Goal: Task Accomplishment & Management: Use online tool/utility

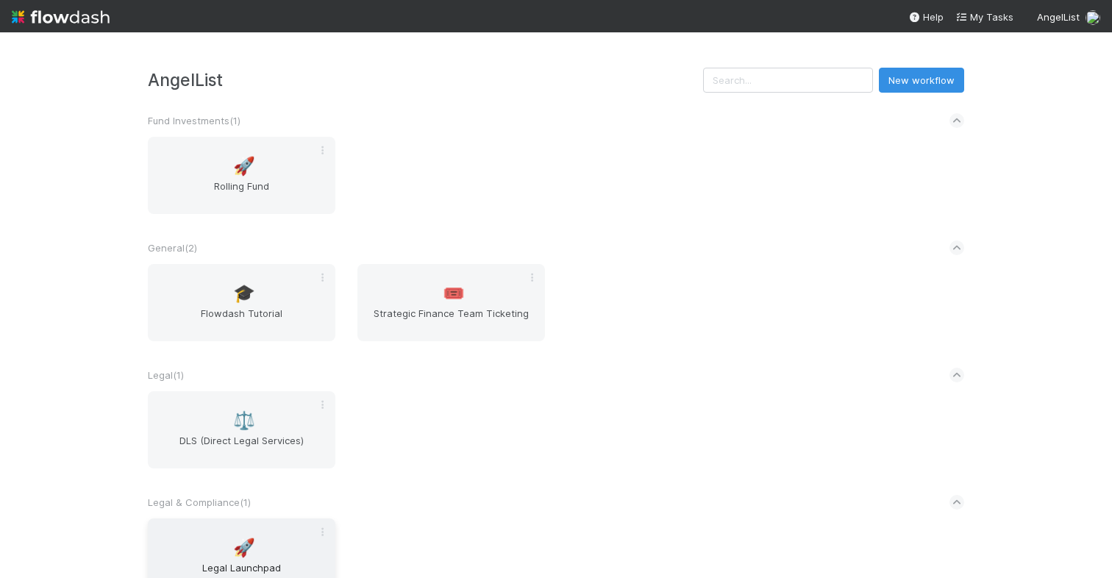
click at [233, 554] on span "🚀" at bounding box center [244, 548] width 22 height 19
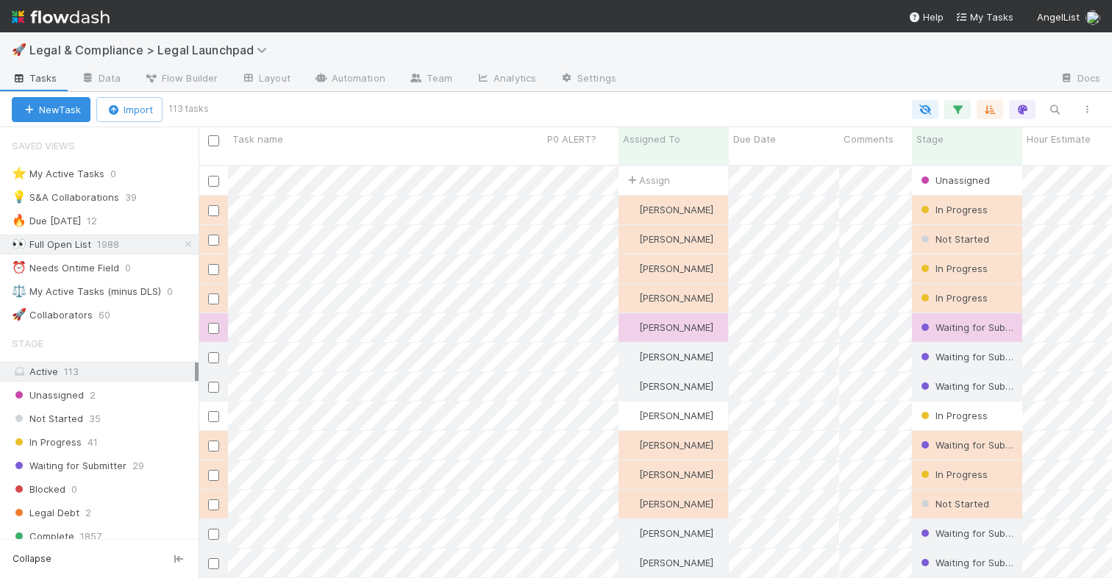
click at [711, 65] on div "🚀 Legal & Compliance > Legal Launchpad" at bounding box center [556, 49] width 1112 height 35
click at [756, 80] on div at bounding box center [838, 80] width 420 height 24
click at [957, 110] on icon "button" at bounding box center [957, 109] width 15 height 13
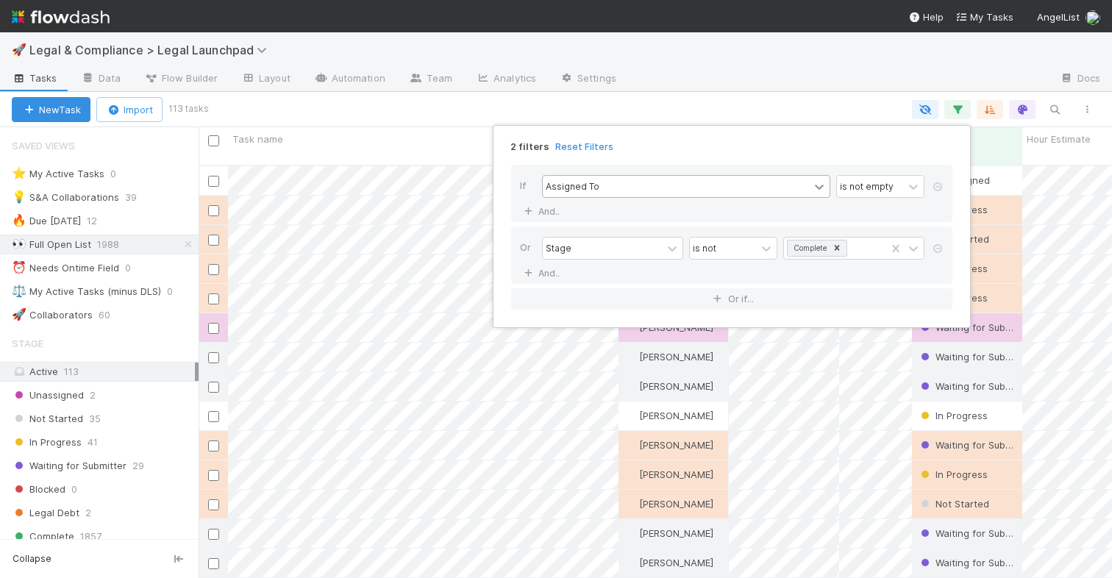
click at [820, 186] on icon at bounding box center [819, 187] width 15 height 15
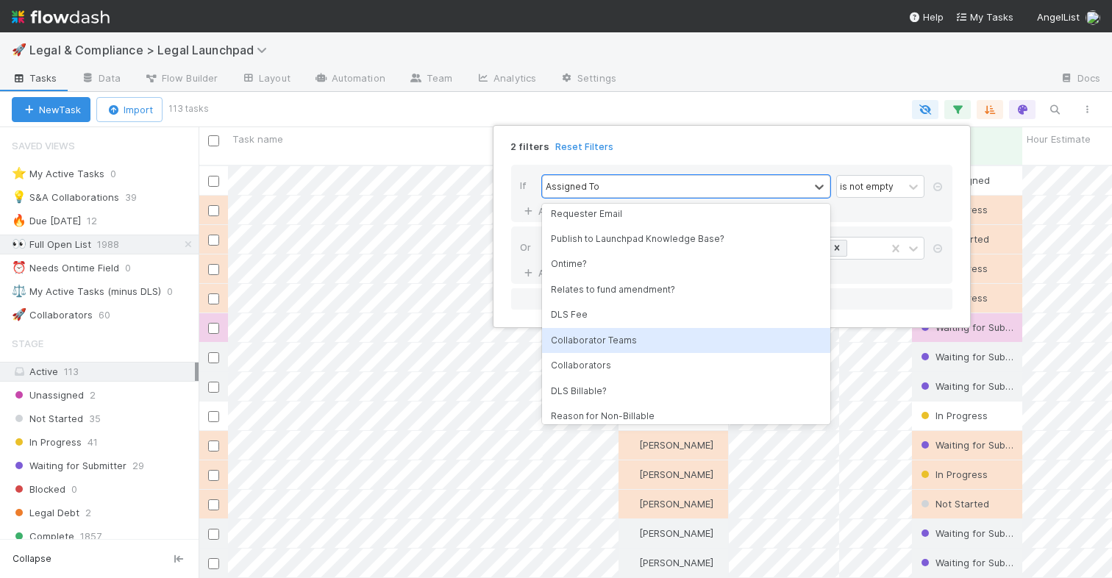
scroll to position [263, 0]
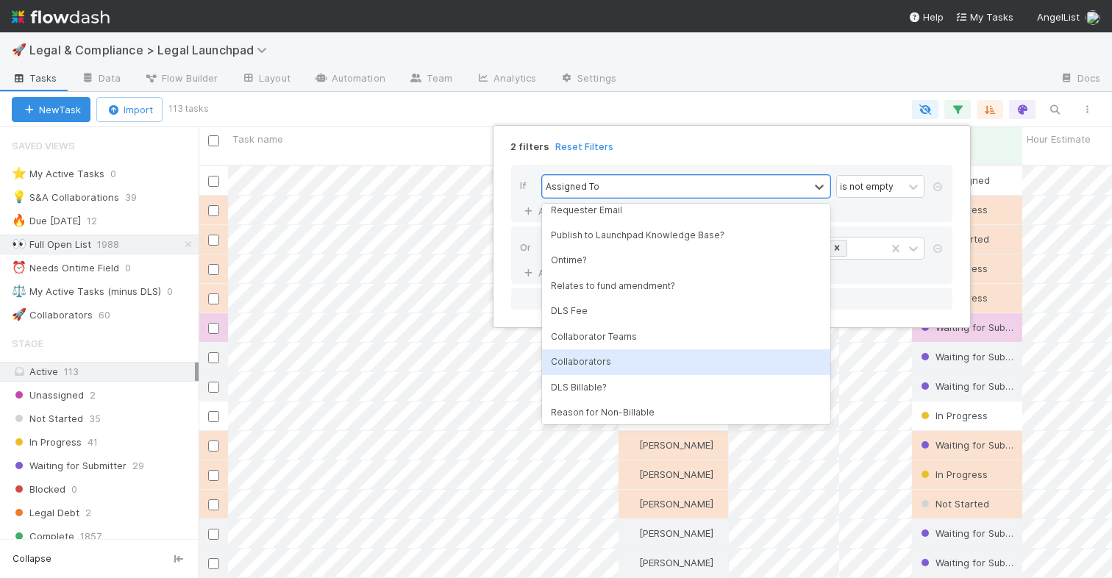
click at [612, 360] on div "Collaborators" at bounding box center [686, 361] width 288 height 25
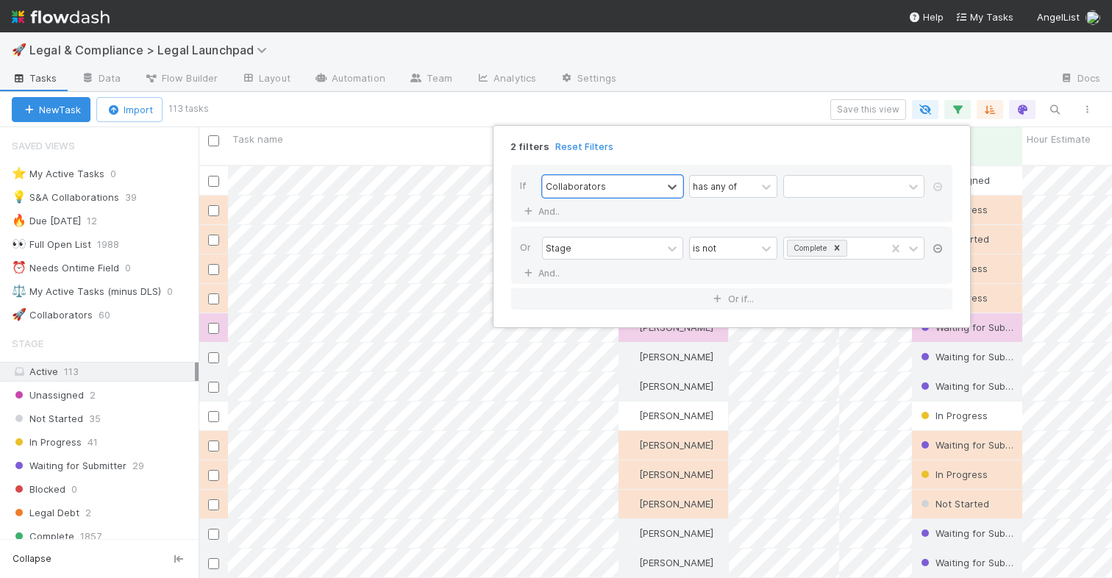
scroll to position [413, 903]
click at [938, 250] on icon at bounding box center [938, 248] width 15 height 9
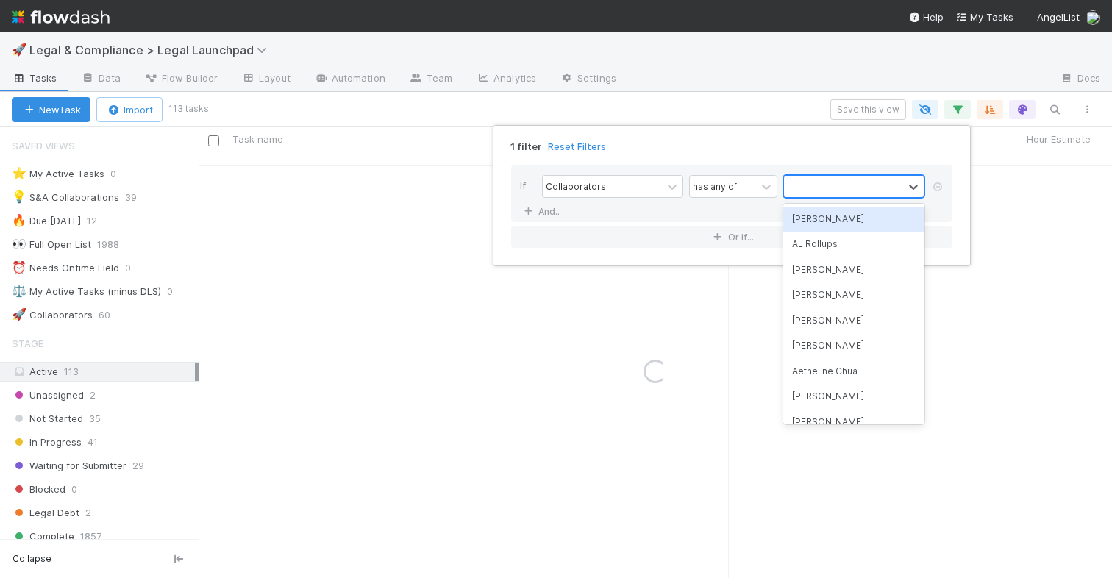
click at [865, 185] on div at bounding box center [843, 186] width 119 height 21
click at [851, 218] on div "[PERSON_NAME]" at bounding box center [853, 219] width 141 height 25
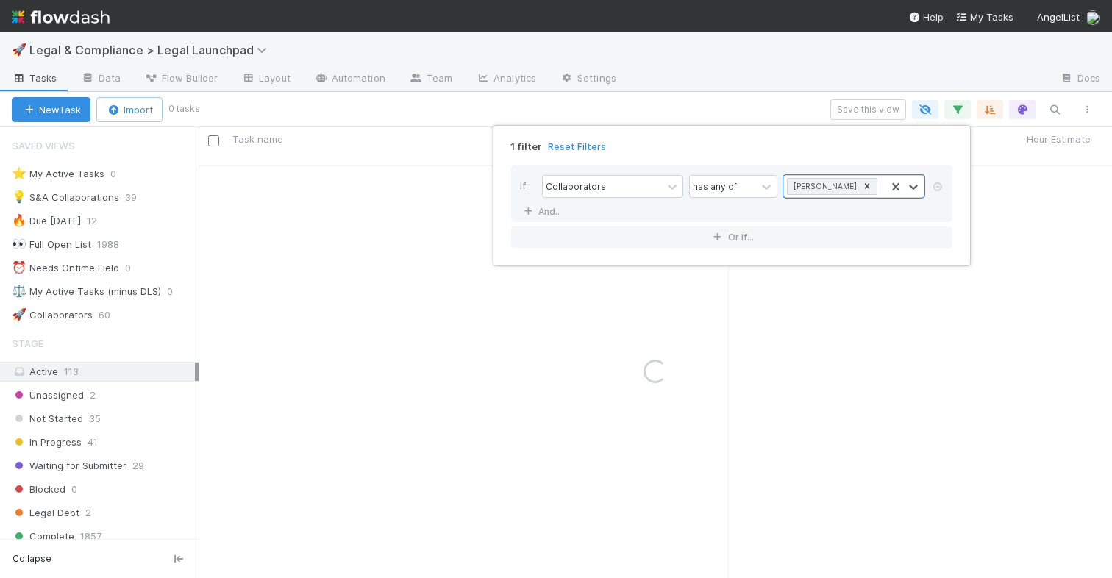
click at [786, 147] on div "1 filter Reset Filters" at bounding box center [732, 142] width 465 height 21
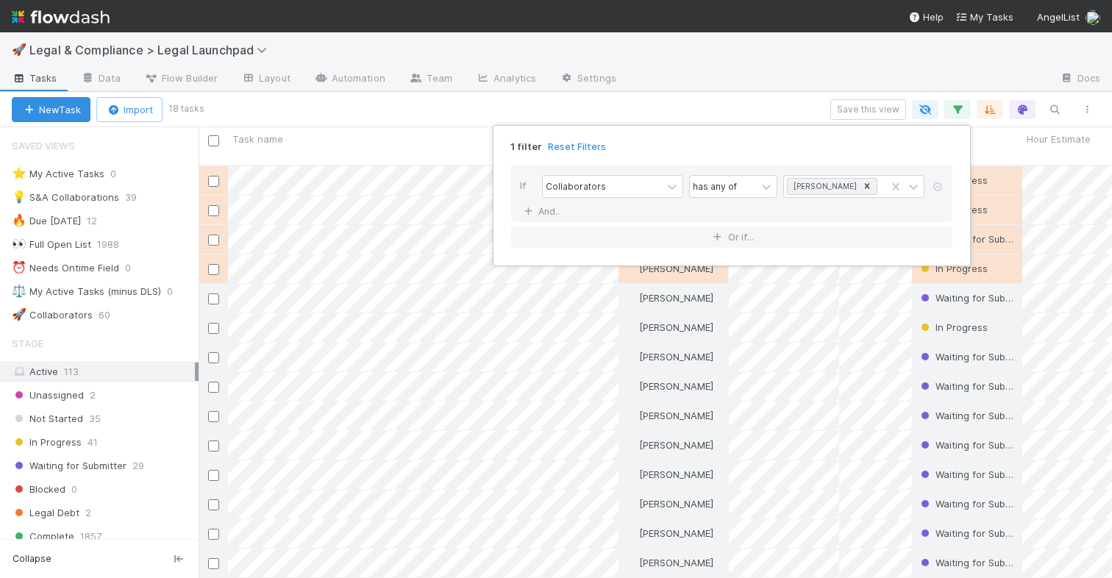
scroll to position [413, 903]
click at [963, 110] on div "1 filter Reset Filters If Collaborators has any of Hye Jin Koh And.. Or if..." at bounding box center [556, 289] width 1112 height 578
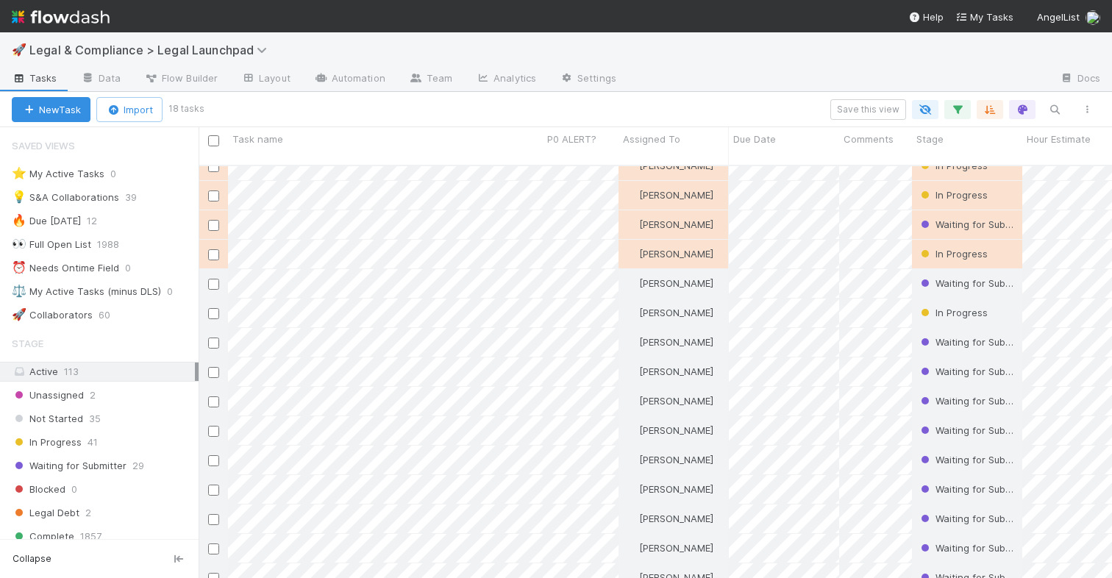
scroll to position [0, 0]
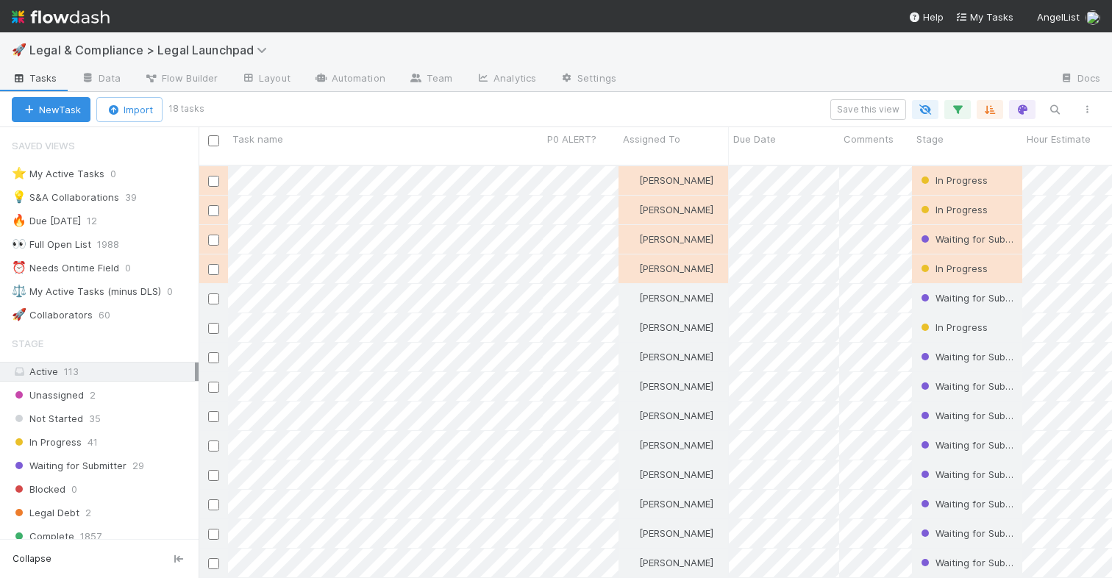
click at [451, 116] on div "Save this view" at bounding box center [653, 109] width 902 height 21
click at [394, 122] on div "New Task Import 18 tasks Save this view" at bounding box center [556, 109] width 1112 height 35
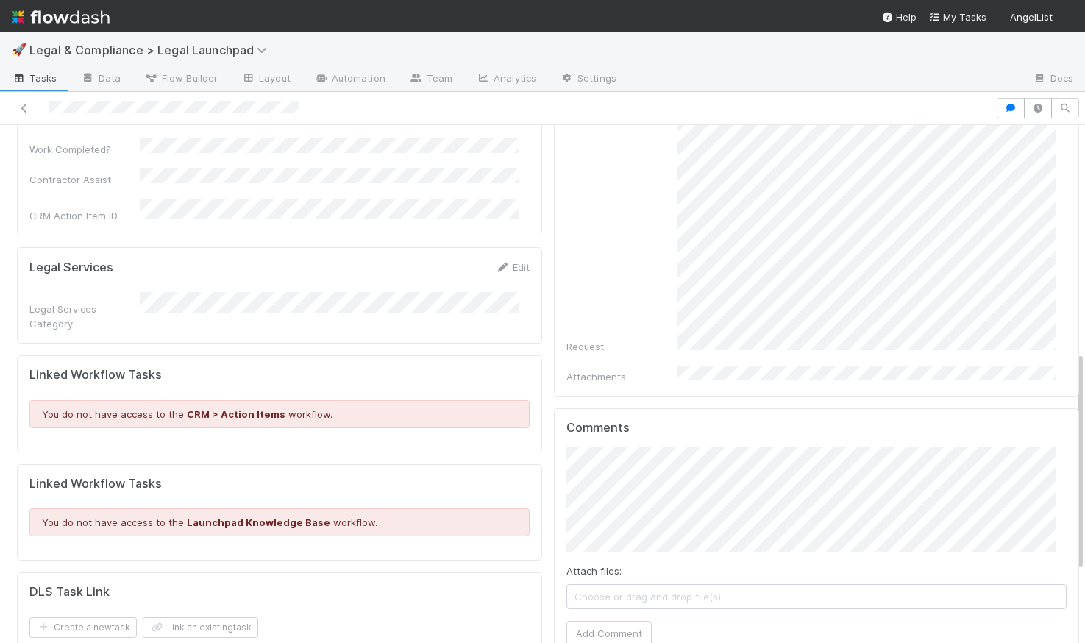
scroll to position [533, 0]
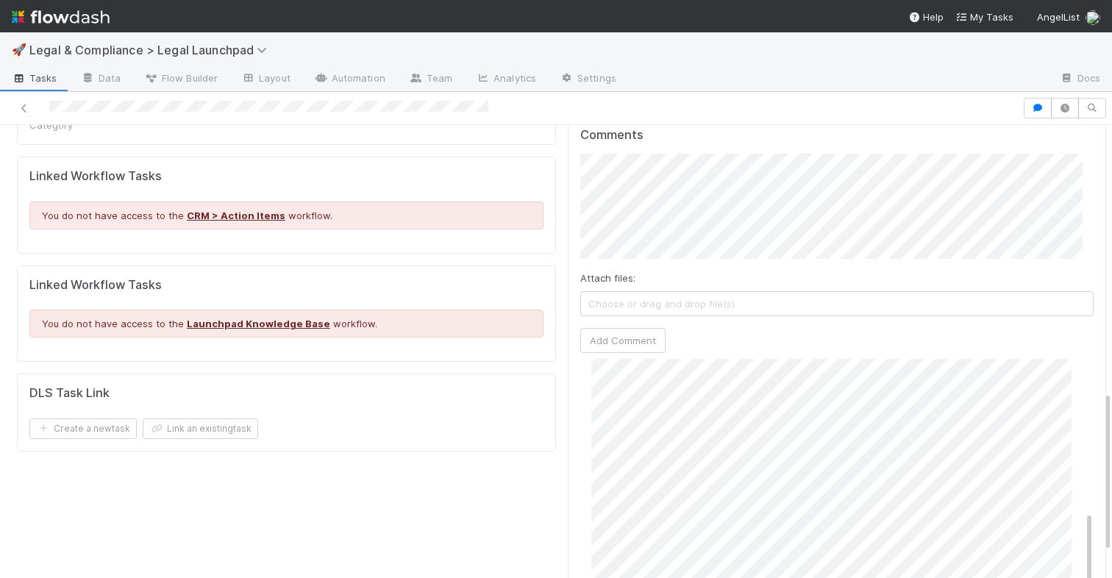
scroll to position [316, 0]
click at [686, 68] on div at bounding box center [838, 80] width 420 height 24
click at [471, 487] on div "Details Edit Task name Due Date P0 ALERT? Matter Type Hour Estimate Planned Ont…" at bounding box center [286, 50] width 551 height 1266
click at [736, 73] on div at bounding box center [838, 80] width 420 height 24
